Goal: Check status: Check status

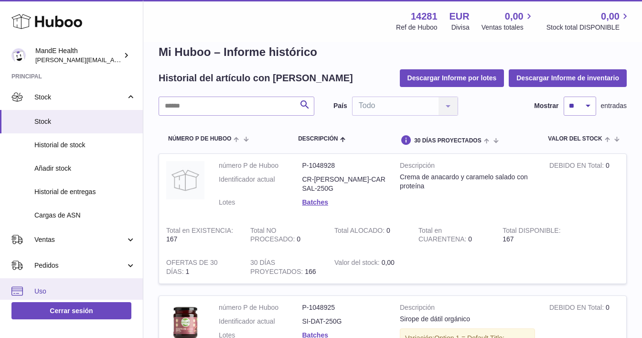
scroll to position [4, 0]
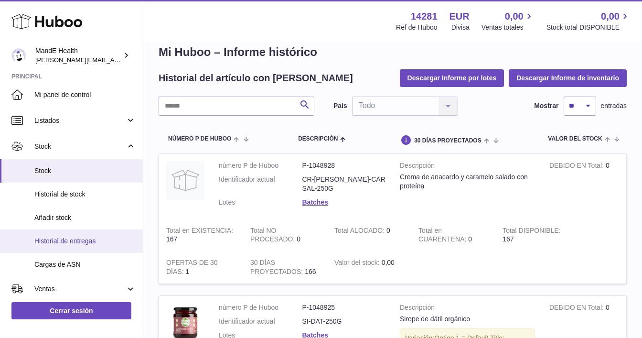
click at [67, 243] on span "Historial de entregas" at bounding box center [84, 240] width 101 height 9
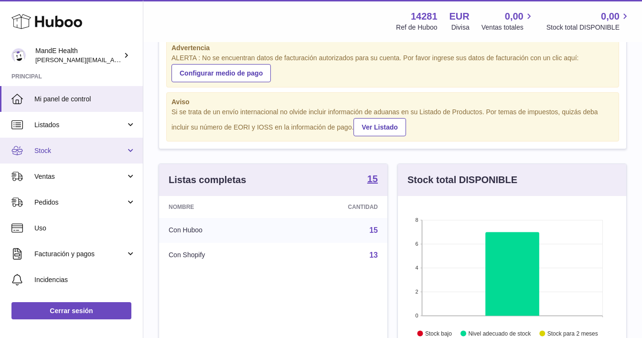
click at [50, 154] on span "Stock" at bounding box center [79, 150] width 91 height 9
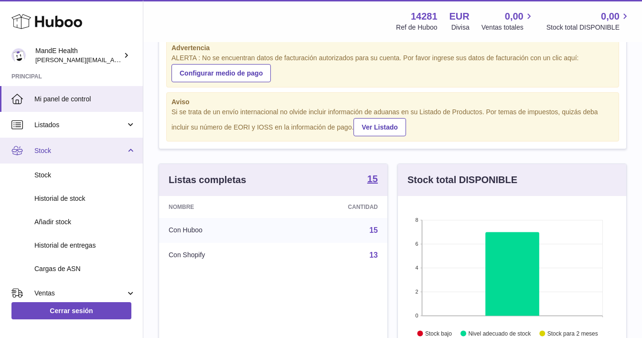
scroll to position [31, 0]
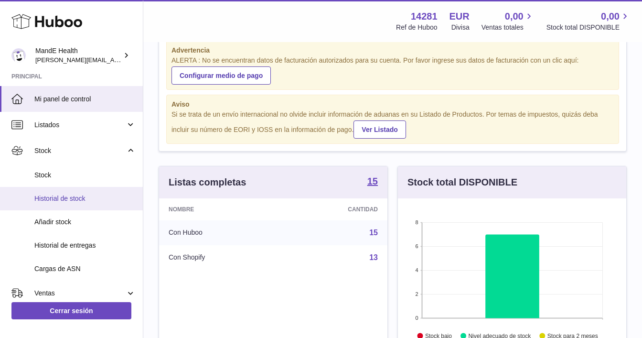
click at [53, 203] on link "Historial de stock" at bounding box center [71, 198] width 143 height 23
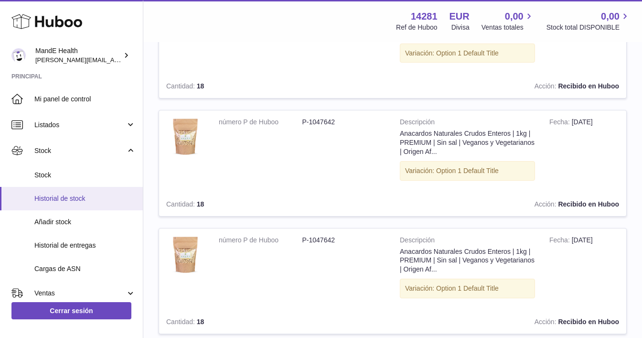
scroll to position [757, 0]
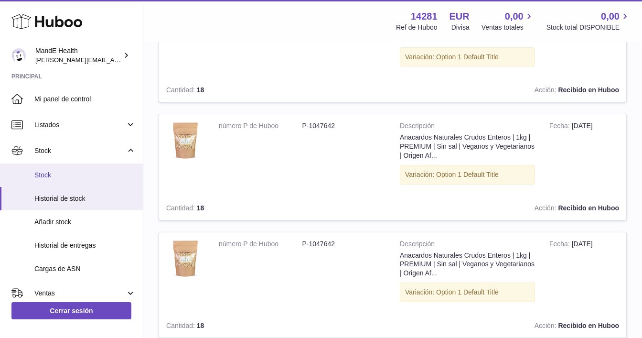
click at [49, 176] on span "Stock" at bounding box center [84, 175] width 101 height 9
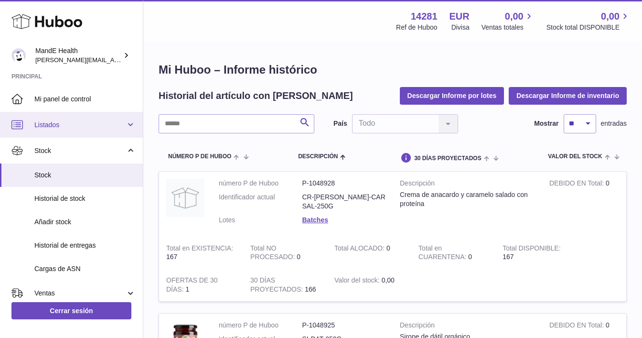
click at [58, 125] on span "Listados" at bounding box center [79, 124] width 91 height 9
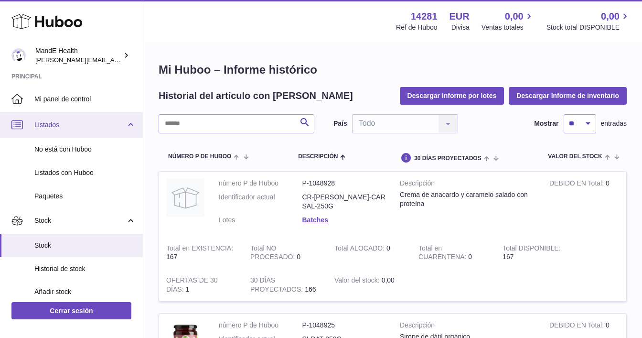
click at [58, 125] on span "Listados" at bounding box center [79, 124] width 91 height 9
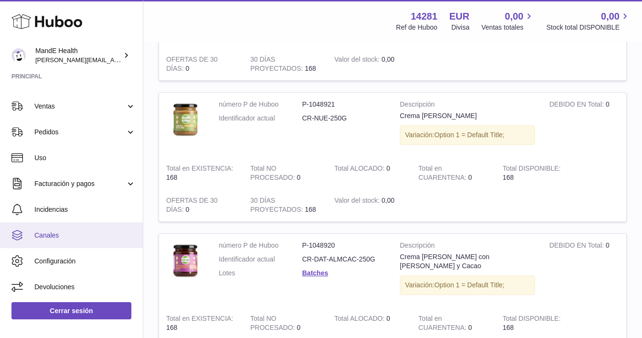
scroll to position [795, 0]
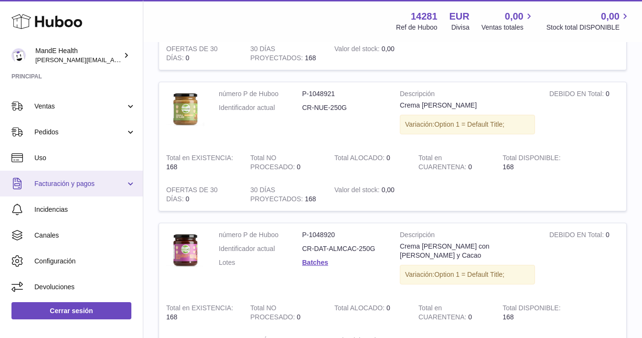
click at [53, 183] on span "Facturación y pagos" at bounding box center [79, 183] width 91 height 9
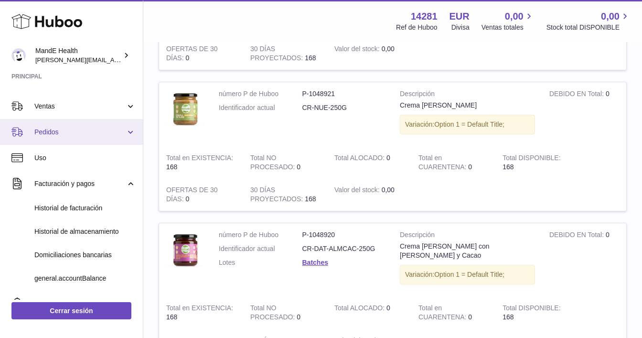
click at [51, 123] on link "Pedidos" at bounding box center [71, 132] width 143 height 26
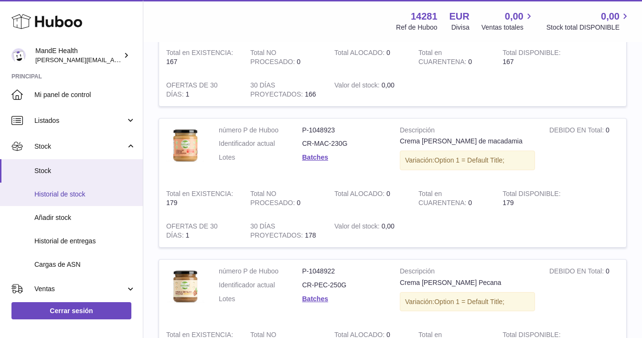
scroll to position [0, 0]
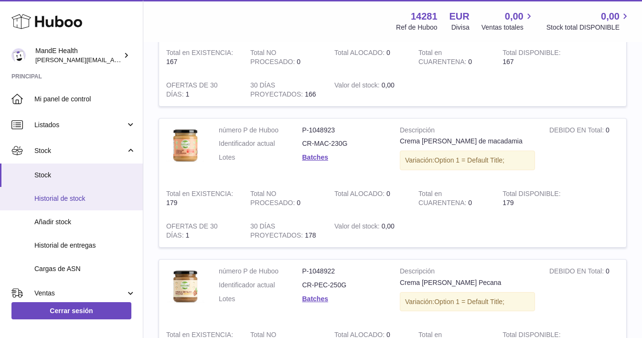
click at [61, 202] on span "Historial de stock" at bounding box center [84, 198] width 101 height 9
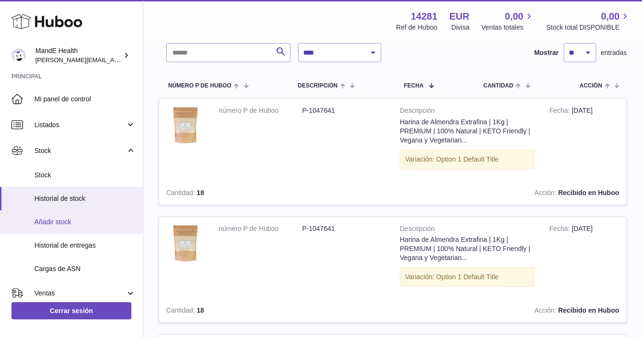
scroll to position [68, 0]
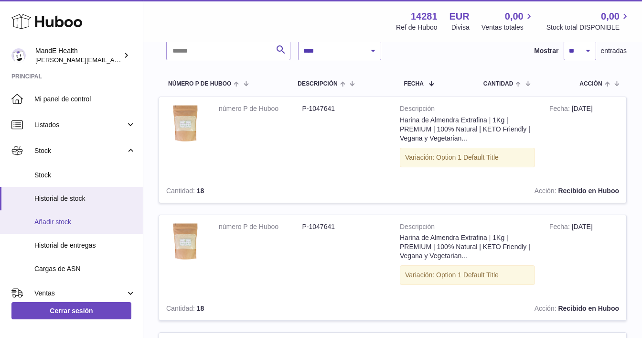
click at [84, 221] on span "Añadir stock" at bounding box center [84, 221] width 101 height 9
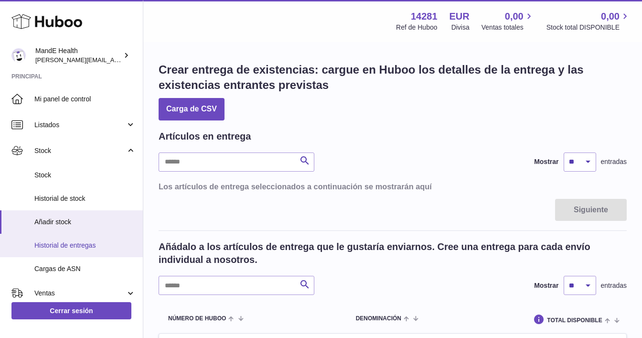
click at [72, 244] on span "Historial de entregas" at bounding box center [84, 245] width 101 height 9
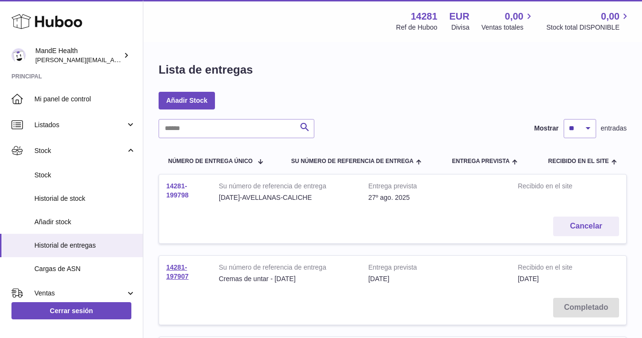
click at [175, 195] on link "14281-199798" at bounding box center [177, 190] width 22 height 17
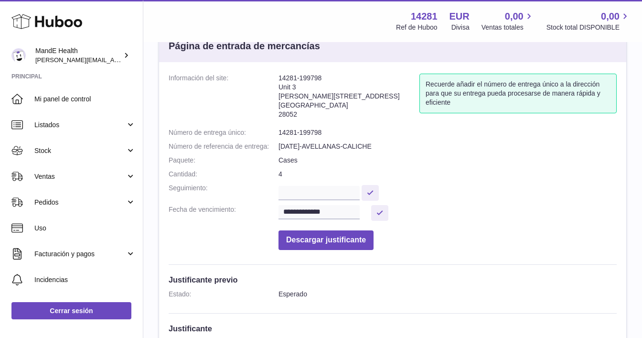
scroll to position [33, 0]
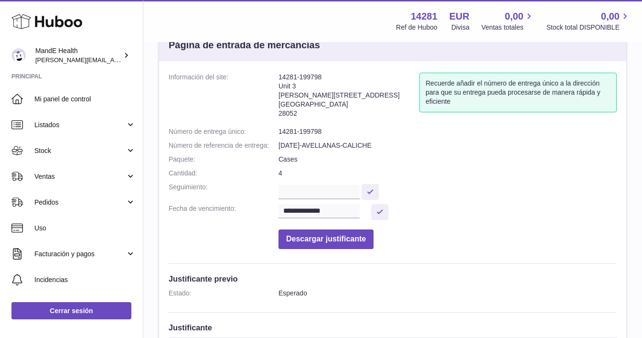
drag, startPoint x: 303, startPoint y: 114, endPoint x: 273, endPoint y: 76, distance: 48.3
click at [273, 76] on dl "**********" at bounding box center [393, 163] width 448 height 181
copy dl "Información del site: 14281-199798 [STREET_ADDRESS][PERSON_NAME]"
click at [342, 131] on dd "14281-199798" at bounding box center [447, 131] width 338 height 9
drag, startPoint x: 293, startPoint y: 129, endPoint x: 340, endPoint y: 132, distance: 46.9
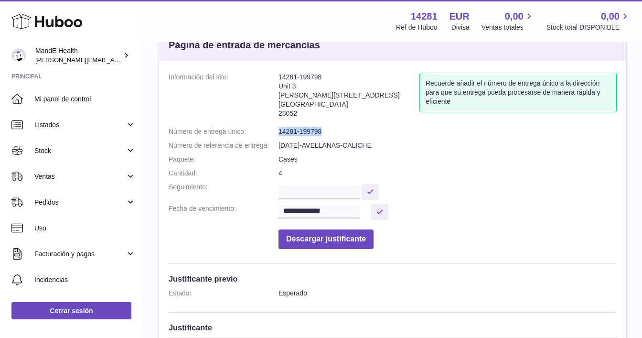
click at [340, 132] on dl "**********" at bounding box center [393, 163] width 448 height 181
click at [340, 132] on dd "14281-199798" at bounding box center [447, 131] width 338 height 9
drag, startPoint x: 340, startPoint y: 132, endPoint x: 245, endPoint y: 133, distance: 95.0
click at [245, 133] on dl "**********" at bounding box center [393, 163] width 448 height 181
click at [318, 71] on div "**********" at bounding box center [392, 307] width 467 height 492
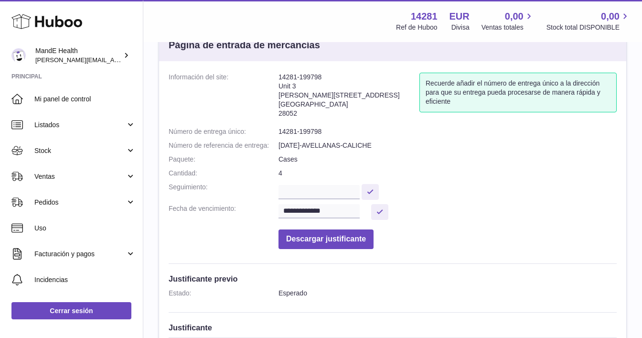
drag, startPoint x: 324, startPoint y: 78, endPoint x: 292, endPoint y: 81, distance: 31.7
click at [319, 79] on address "14281-199798 Unit 3 Calle de Cerceda 20 Madrid 28052" at bounding box center [348, 98] width 141 height 50
drag, startPoint x: 317, startPoint y: 85, endPoint x: 324, endPoint y: 86, distance: 7.7
click at [320, 85] on address "14281-199798 Unit 3 Calle de Cerceda 20 Madrid 28052" at bounding box center [348, 98] width 141 height 50
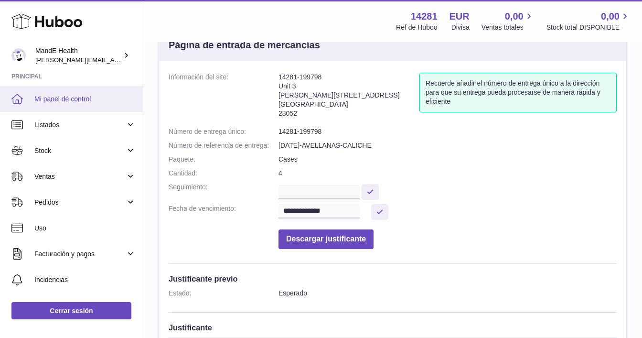
click at [64, 98] on span "Mi panel de control" at bounding box center [84, 99] width 101 height 9
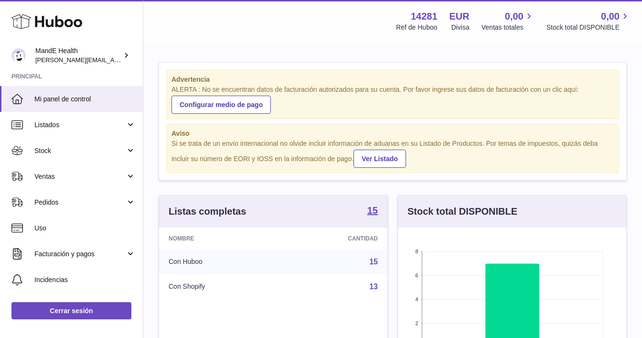
scroll to position [149, 228]
